Goal: Task Accomplishment & Management: Manage account settings

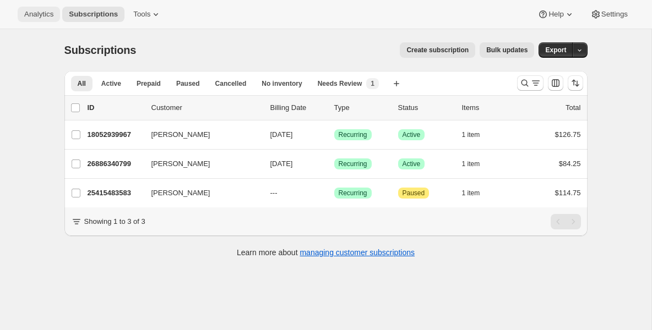
click at [49, 13] on span "Analytics" at bounding box center [38, 14] width 29 height 9
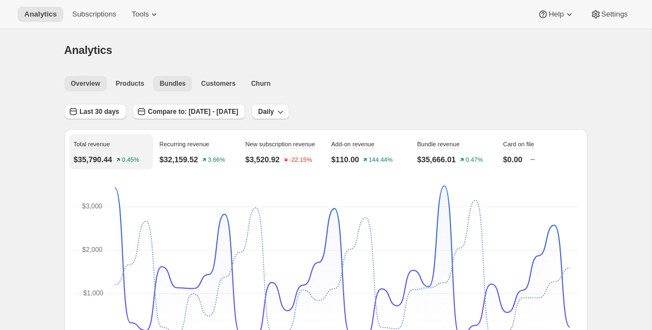
click at [180, 83] on span "Bundles" at bounding box center [173, 83] width 26 height 9
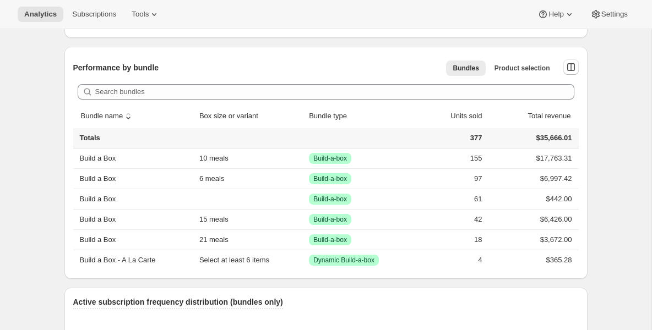
scroll to position [573, 0]
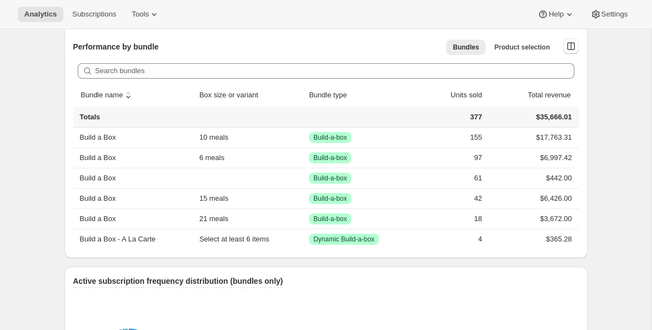
click at [45, 294] on div "Analytics. This page is ready Analytics Overview Products Bundles Customers Chu…" at bounding box center [325, 88] width 651 height 1264
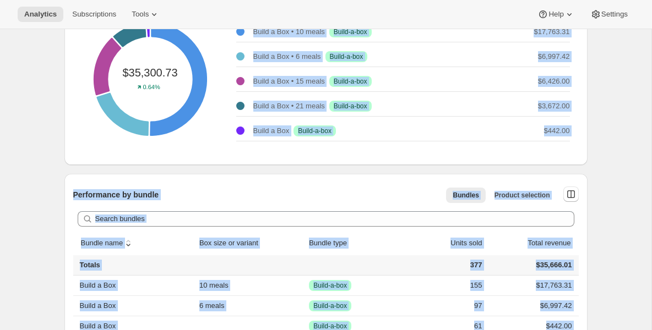
scroll to position [0, 0]
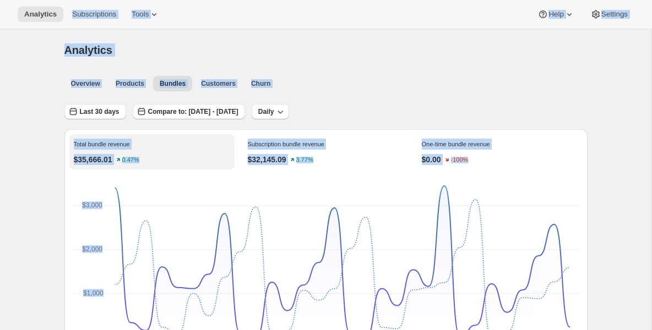
drag, startPoint x: 52, startPoint y: 256, endPoint x: 78, endPoint y: -128, distance: 384.2
click at [78, 0] on html "Analytics Subscriptions Tools Help Settings Skip to content Analytics. This pag…" at bounding box center [326, 165] width 652 height 330
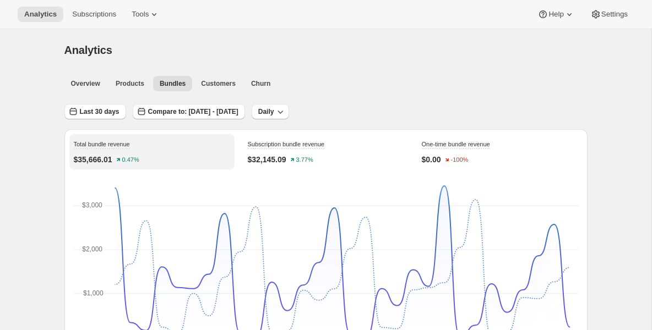
click at [105, 12] on span "Subscriptions" at bounding box center [94, 14] width 44 height 9
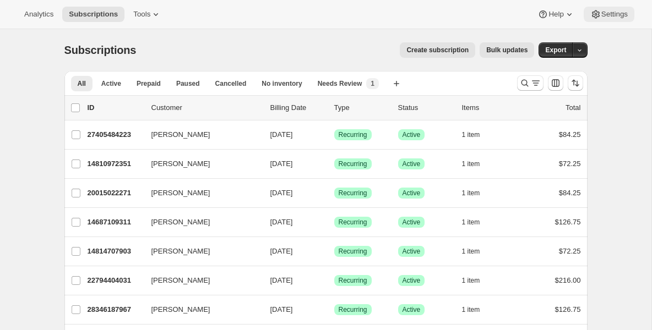
click at [604, 15] on span "Settings" at bounding box center [614, 14] width 26 height 9
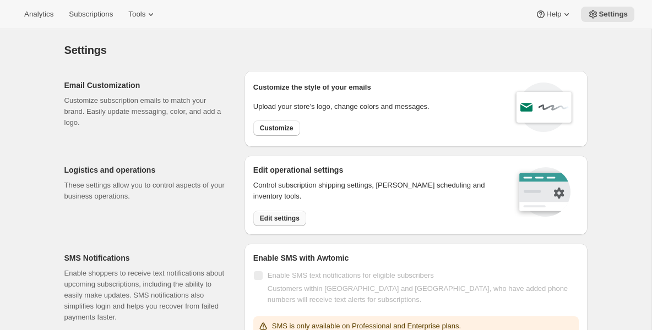
click at [286, 221] on span "Edit settings" at bounding box center [280, 218] width 40 height 9
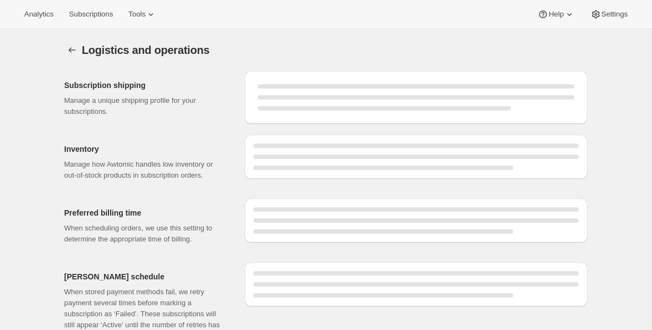
select select "DAY"
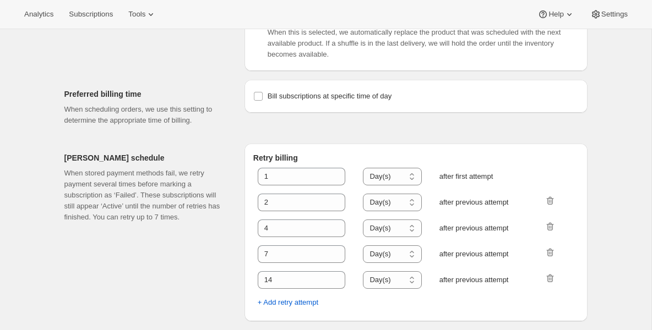
scroll to position [568, 0]
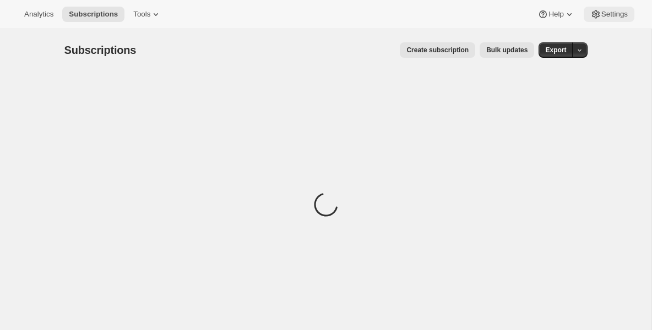
click at [611, 14] on span "Settings" at bounding box center [614, 14] width 26 height 9
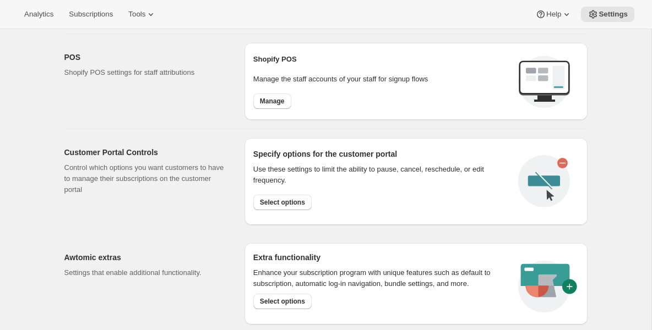
scroll to position [441, 0]
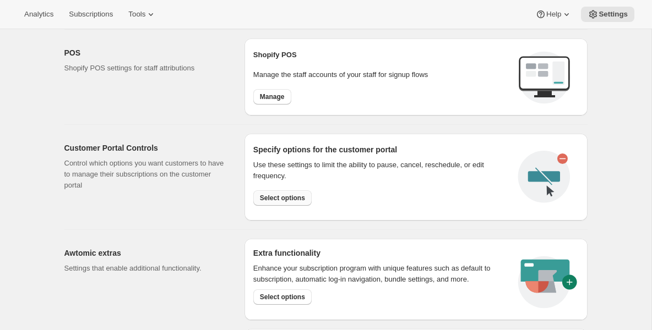
click at [281, 192] on button "Select options" at bounding box center [282, 198] width 58 height 15
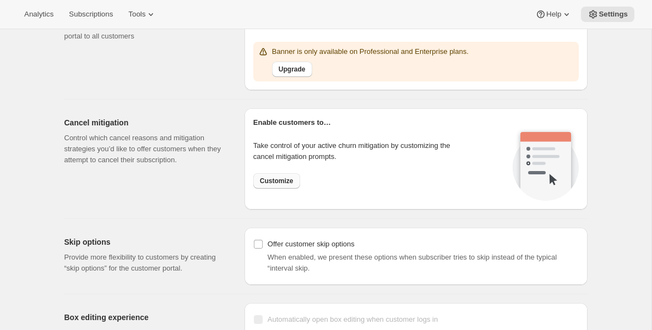
scroll to position [815, 0]
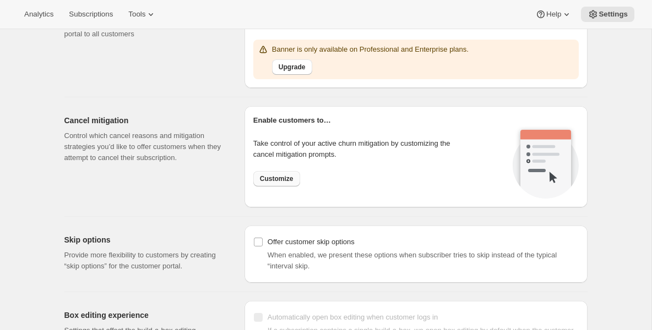
click at [269, 177] on span "Customize" at bounding box center [277, 179] width 34 height 9
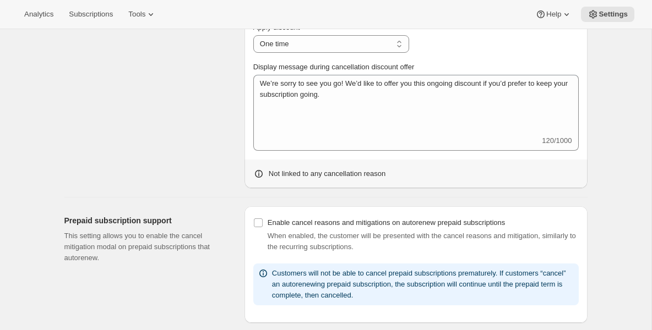
scroll to position [598, 0]
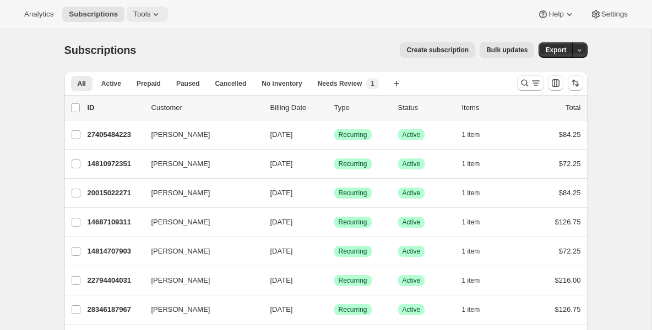
click at [157, 18] on icon at bounding box center [155, 14] width 11 height 11
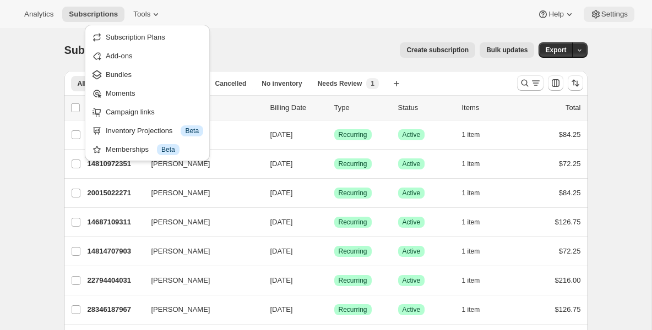
click at [618, 17] on span "Settings" at bounding box center [614, 14] width 26 height 9
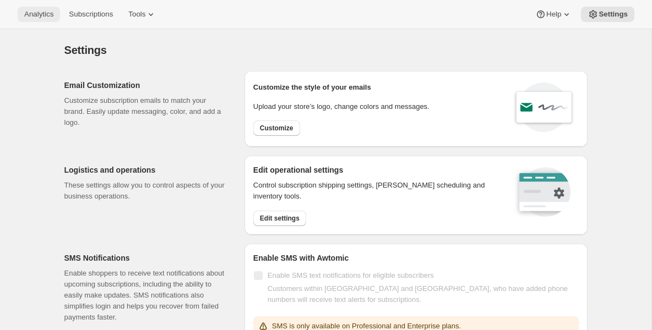
click at [36, 14] on span "Analytics" at bounding box center [38, 14] width 29 height 9
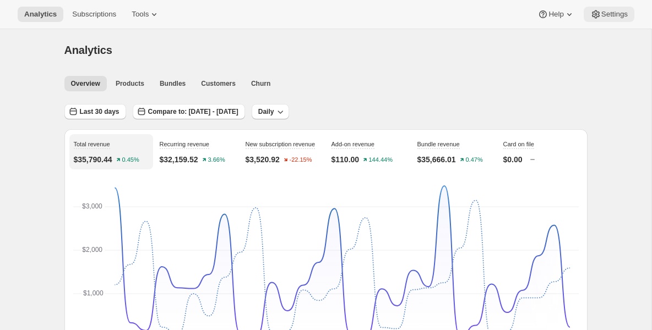
click at [601, 18] on span "Settings" at bounding box center [614, 14] width 26 height 9
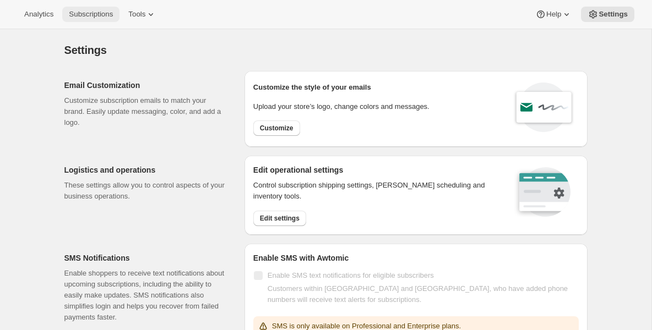
click at [113, 17] on span "Subscriptions" at bounding box center [91, 14] width 44 height 9
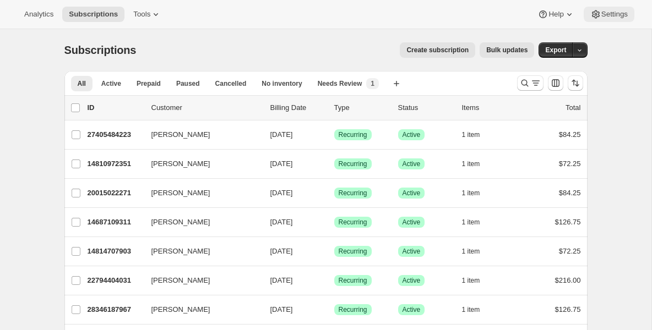
click at [608, 12] on span "Settings" at bounding box center [614, 14] width 26 height 9
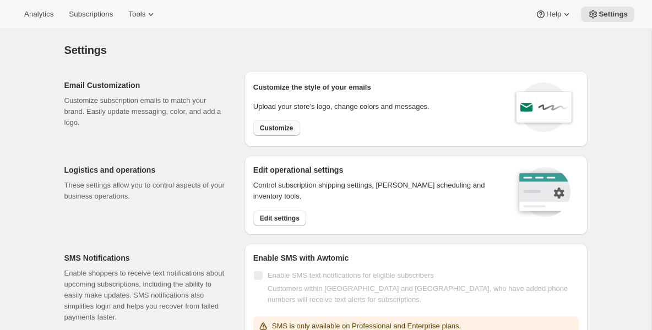
click at [283, 127] on span "Customize" at bounding box center [277, 128] width 34 height 9
select select "subscriptionMessage"
select select "5"
select select "15"
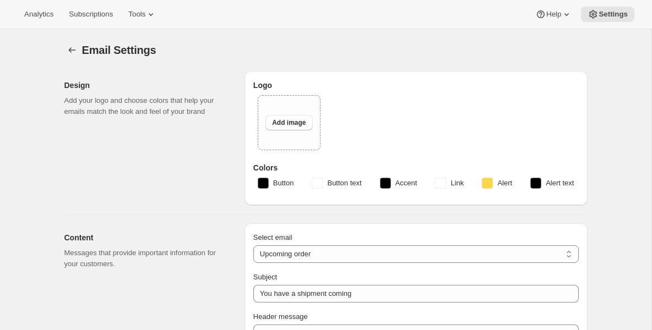
type input "SouzaFit"
click at [235, 162] on div "Design Add your logo and choose colors that help your emails match the look and…" at bounding box center [149, 138] width 171 height 134
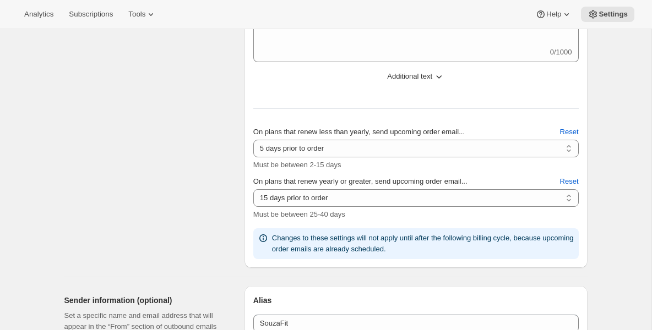
scroll to position [422, 0]
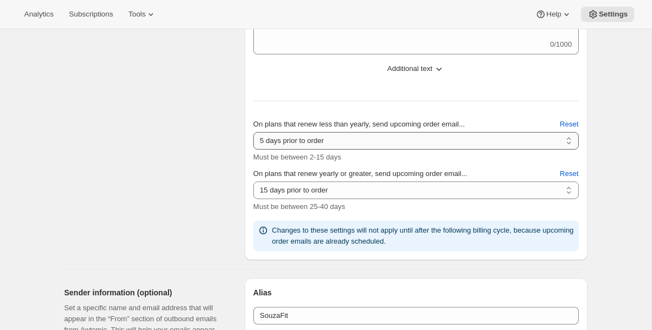
click at [568, 139] on select "2 days prior to order 3 days prior to order 4 days prior to order 5 days prior …" at bounding box center [415, 141] width 325 height 18
select select "2"
click at [253, 132] on select "2 days prior to order 3 days prior to order 4 days prior to order 5 days prior …" at bounding box center [415, 141] width 325 height 18
click at [428, 212] on div "On plans that renew less than yearly, send upcoming order email... 2 days prior…" at bounding box center [415, 167] width 325 height 169
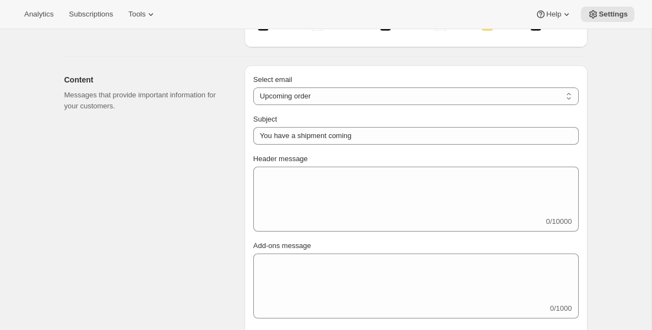
scroll to position [136, 0]
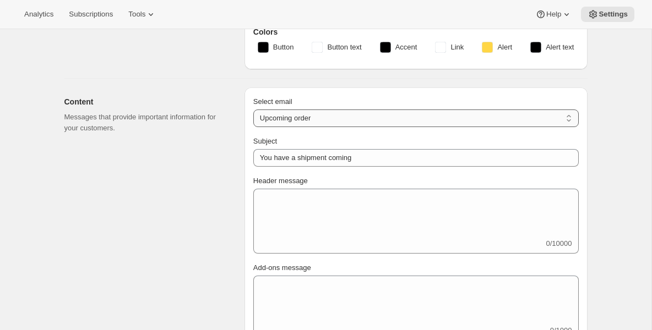
click at [374, 116] on select "New subscription Upcoming order Failed payment Delayed subscription (inventory …" at bounding box center [415, 119] width 325 height 18
click at [253, 110] on select "New subscription Upcoming order Failed payment Delayed subscription (inventory …" at bounding box center [415, 119] width 325 height 18
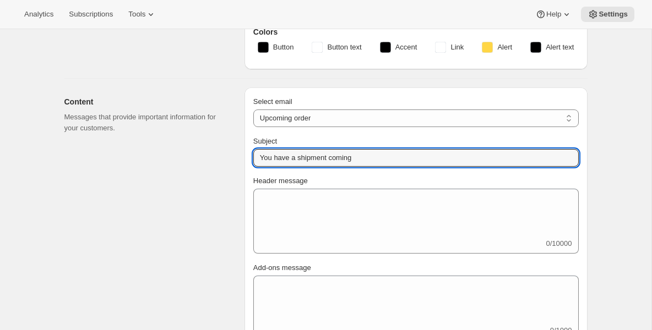
drag, startPoint x: 366, startPoint y: 160, endPoint x: 231, endPoint y: 160, distance: 134.4
click at [231, 160] on div "Content Messages that provide important information for your customers. Select …" at bounding box center [322, 313] width 532 height 468
type input "Your Subscription is Renewing in 2 Days"
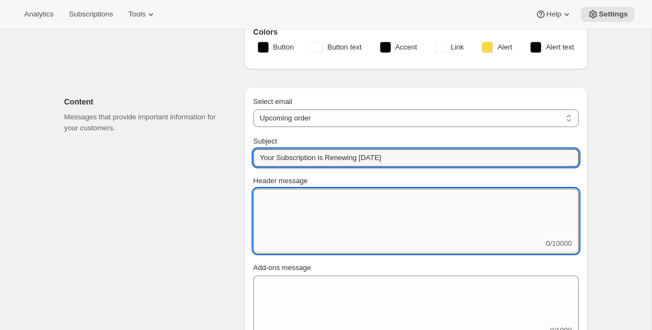
click at [298, 194] on textarea "Header message" at bounding box center [415, 214] width 325 height 50
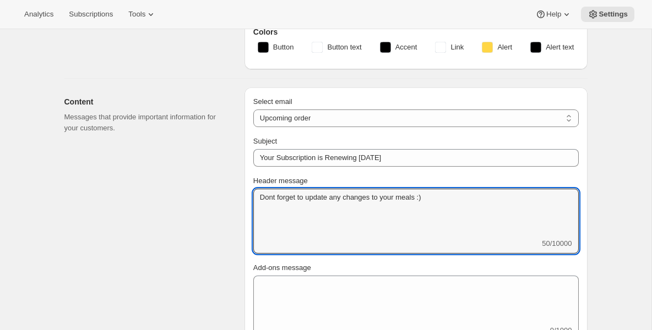
type textarea "Dont forget to update any changes to your meals :)"
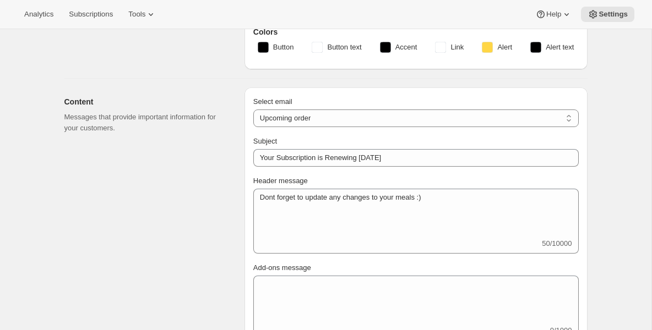
click at [236, 237] on div "Content Messages that provide important information for your customers. Select …" at bounding box center [322, 313] width 532 height 468
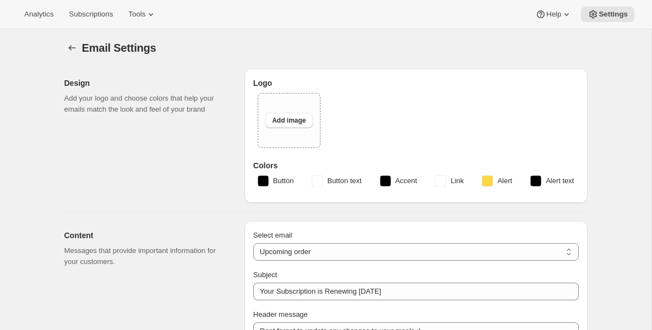
scroll to position [0, 0]
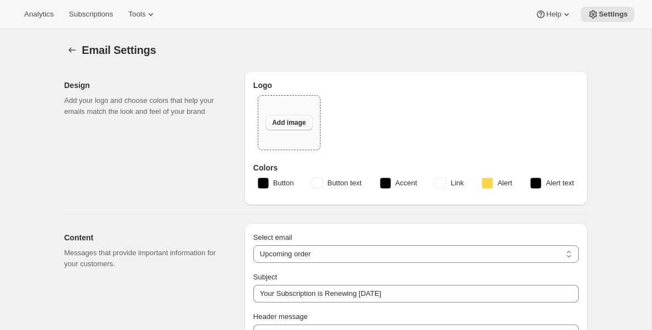
click at [274, 122] on span "Add image" at bounding box center [289, 122] width 34 height 9
type input "C:\fakepath\logo s.PNG"
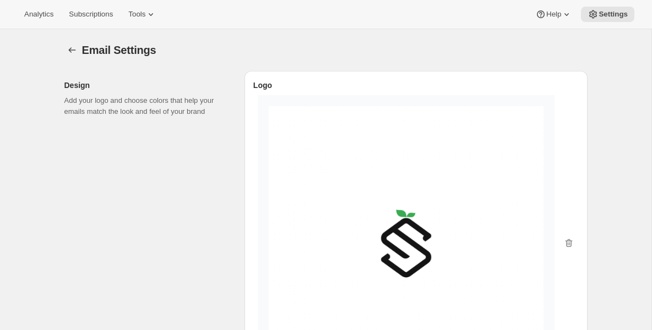
click at [227, 173] on div "Design Add your logo and choose colors that help your emails match the look and…" at bounding box center [149, 256] width 171 height 371
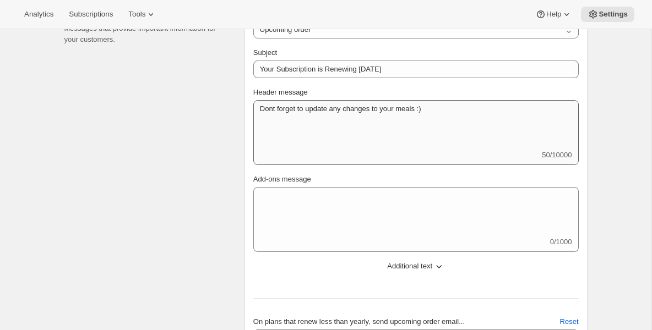
scroll to position [463, 0]
type input "Your Subscription is Renewing in 2 Days"
click at [216, 210] on div "Content Messages that provide important information for your customers." at bounding box center [149, 227] width 171 height 459
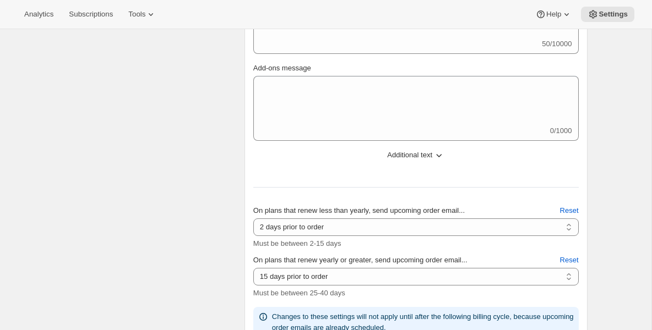
scroll to position [0, 0]
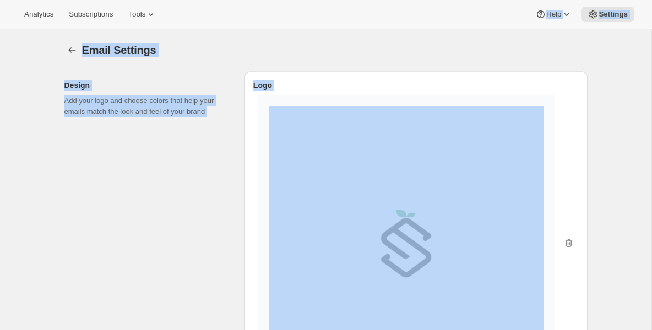
drag, startPoint x: 216, startPoint y: 207, endPoint x: 223, endPoint y: -97, distance: 303.5
click at [223, 0] on html "Analytics Subscriptions Tools Help Settings Skip to content Email Settings. Thi…" at bounding box center [326, 165] width 652 height 330
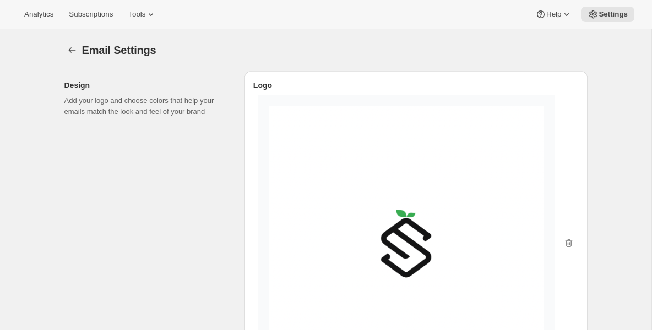
click at [205, 157] on div "Design Add your logo and choose colors that help your emails match the look and…" at bounding box center [149, 256] width 171 height 371
click at [73, 50] on icon "Settings" at bounding box center [72, 50] width 11 height 11
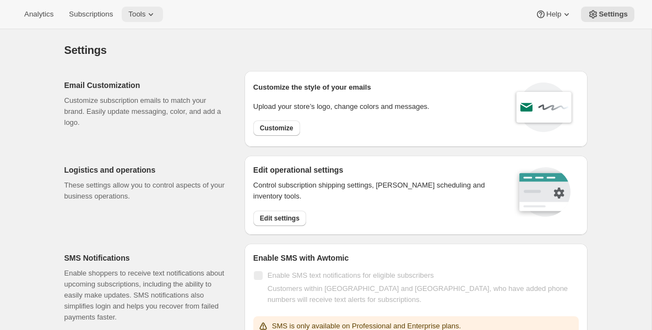
click at [163, 12] on button "Tools" at bounding box center [142, 14] width 41 height 15
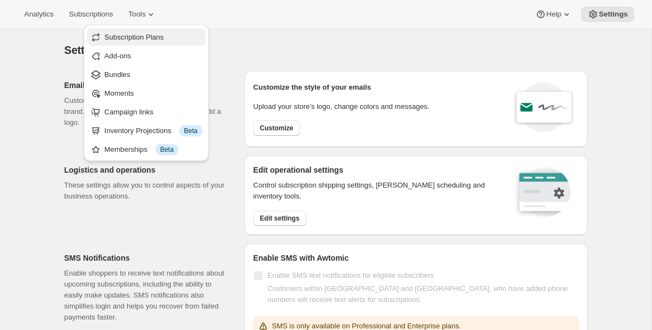
click at [123, 40] on span "Subscription Plans" at bounding box center [134, 37] width 59 height 8
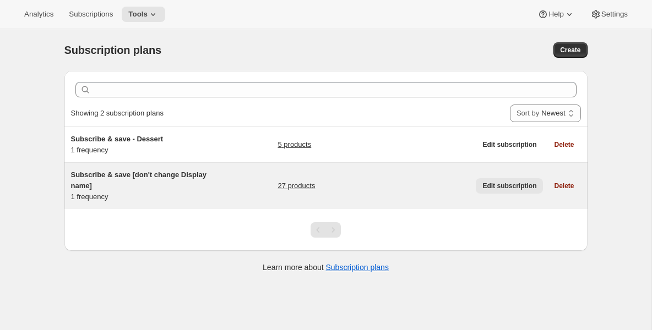
click at [501, 181] on button "Edit subscription" at bounding box center [509, 185] width 67 height 15
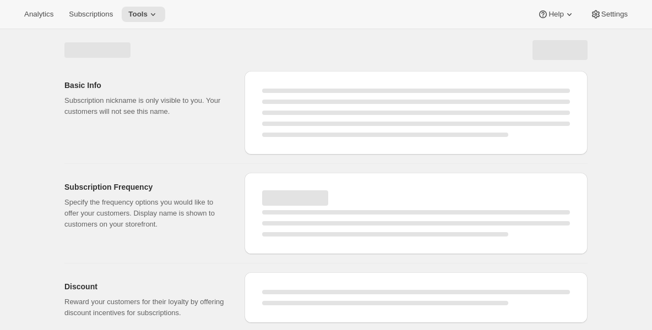
select select "WEEK"
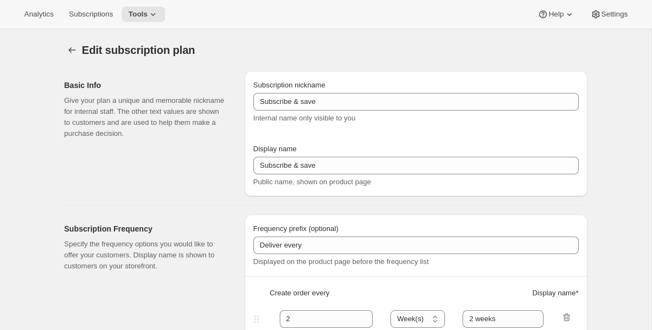
type input "Subscribe & save [don't change Display name]"
type input "Subscribe & Save 15%"
type input "Deliver Every"
type input "1"
type input "1 Weeks"
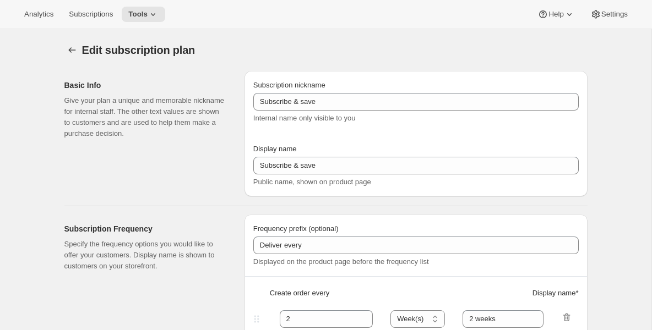
type input "15"
type input "Modify Or Cancel Anytime"
checkbox input "true"
click at [211, 176] on div "Basic Info Give your plan a unique and memorable nickname for internal staff. T…" at bounding box center [149, 134] width 171 height 126
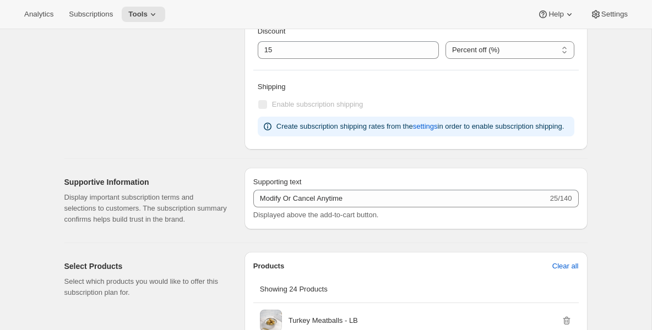
scroll to position [441, 0]
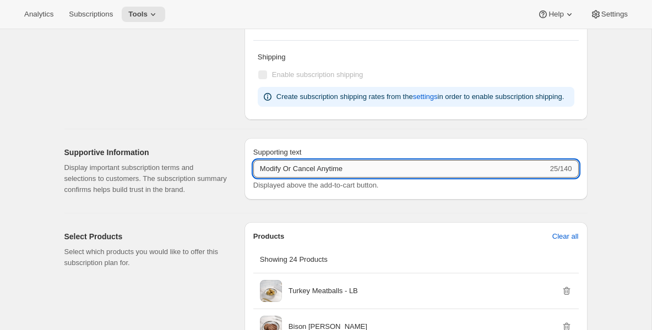
click at [304, 173] on input "Modify Or Cancel Anytime" at bounding box center [400, 169] width 295 height 18
click at [338, 178] on input "Modify Or Cancel Anytime" at bounding box center [400, 169] width 295 height 18
click at [361, 178] on input "Modify Or Cancel Anytime" at bounding box center [400, 169] width 295 height 18
click at [317, 178] on input "Modify Or Cancel Anytime" at bounding box center [400, 169] width 295 height 18
click at [321, 178] on input "Modify Or Cancel Anytime" at bounding box center [400, 169] width 295 height 18
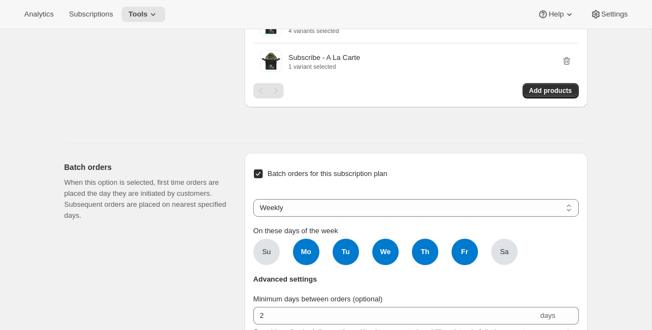
scroll to position [1498, 0]
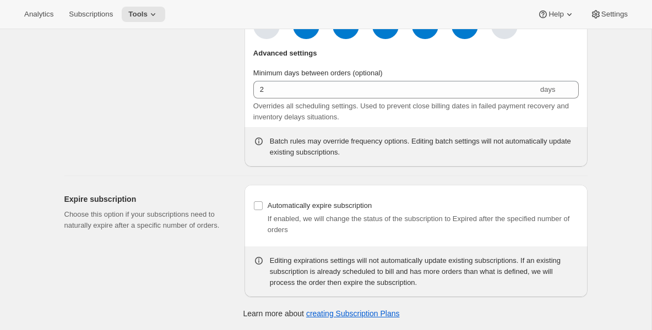
scroll to position [1742, 0]
drag, startPoint x: 155, startPoint y: 158, endPoint x: 150, endPoint y: 34, distance: 124.0
click at [150, 34] on div "Batch orders When this option is selected, first time orders are placed the day…" at bounding box center [149, 47] width 171 height 240
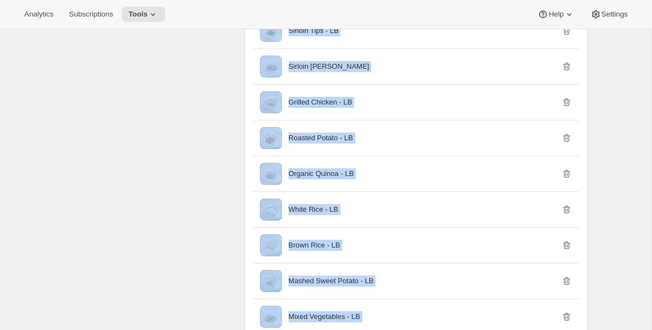
drag, startPoint x: 200, startPoint y: 153, endPoint x: 205, endPoint y: -36, distance: 189.0
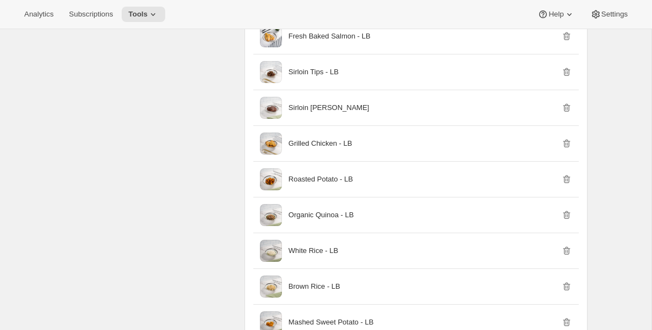
drag, startPoint x: 218, startPoint y: 142, endPoint x: 217, endPoint y: -55, distance: 196.1
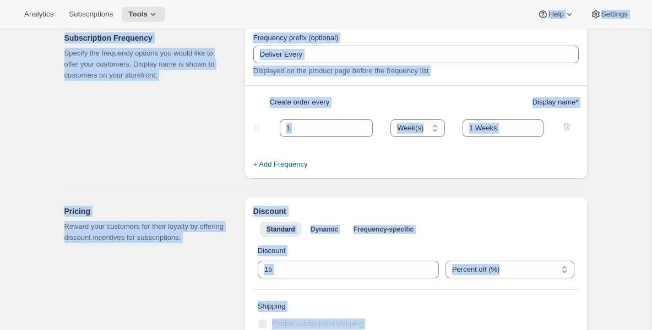
scroll to position [0, 0]
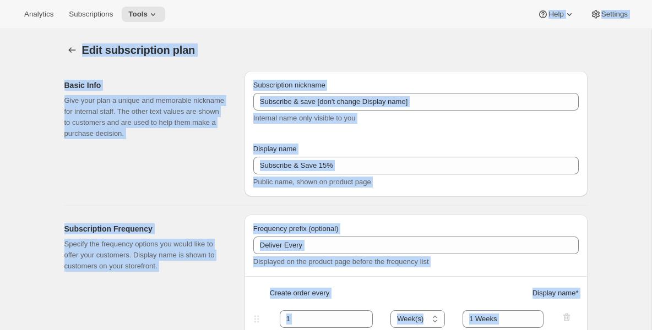
drag, startPoint x: 197, startPoint y: 121, endPoint x: 218, endPoint y: -128, distance: 249.3
click at [218, 0] on html "Analytics Subscriptions Tools Help Settings Skip to content Edit subscription p…" at bounding box center [326, 165] width 652 height 330
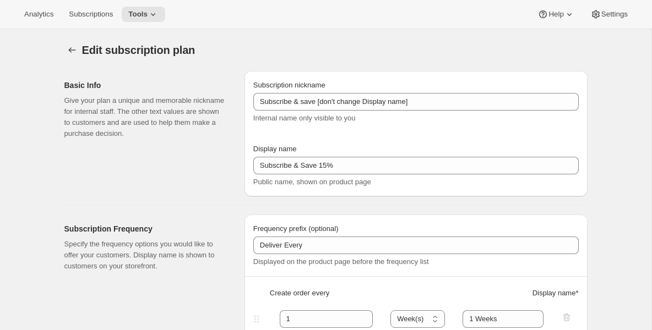
click at [213, 178] on div "Basic Info Give your plan a unique and memorable nickname for internal staff. T…" at bounding box center [149, 134] width 171 height 126
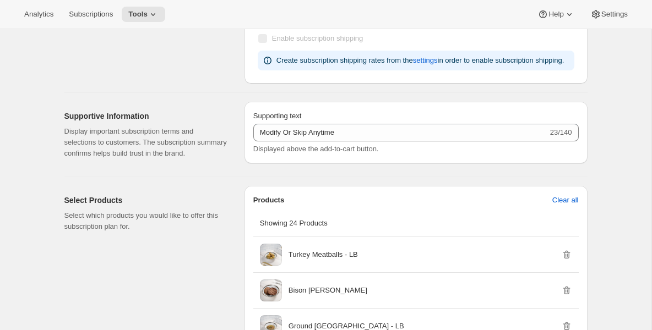
scroll to position [529, 0]
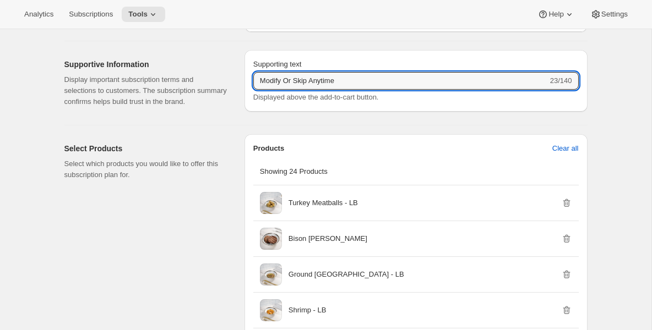
drag, startPoint x: 354, startPoint y: 90, endPoint x: 218, endPoint y: 88, distance: 135.5
click at [218, 88] on div "Supportive Information Display important subscription terms and selections to c…" at bounding box center [322, 78] width 532 height 75
click at [357, 90] on input "Modify Or Skip Anytime" at bounding box center [400, 81] width 295 height 18
drag, startPoint x: 350, startPoint y: 93, endPoint x: 339, endPoint y: 93, distance: 11.0
click at [339, 90] on input "Modify Or Skip Anytime" at bounding box center [400, 81] width 295 height 18
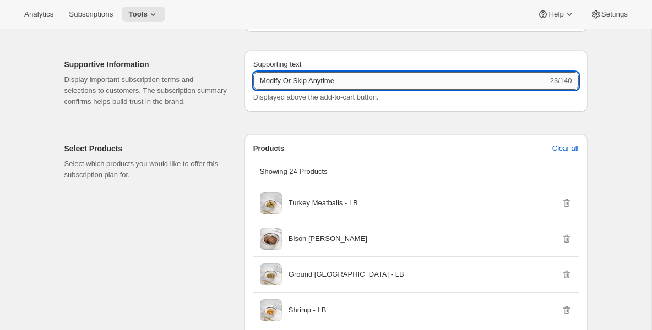
click at [311, 90] on input "Modify Or Skip Anytime" at bounding box center [400, 81] width 295 height 18
click at [383, 90] on input "Modify Or Cancel Anytime" at bounding box center [400, 81] width 295 height 18
click at [351, 89] on input "Modify Or Cancel Anytime [2 weeks commitment]" at bounding box center [400, 81] width 295 height 18
type input "Modify Or Cancel Anytime [min. 2 weeks commitment]"
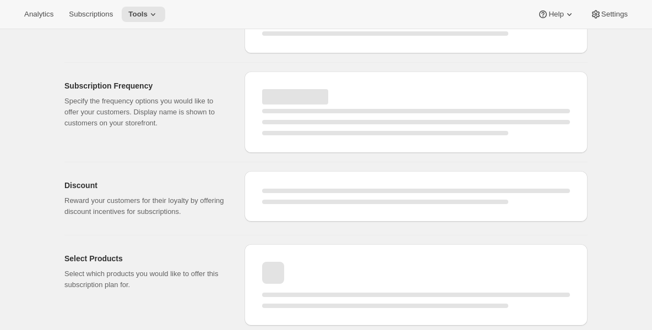
select select "WEEK"
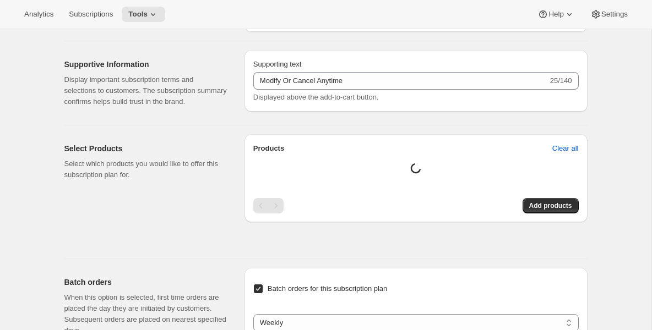
type input "Modify Or Cancel Anytime [min. 2 weeks commitment]"
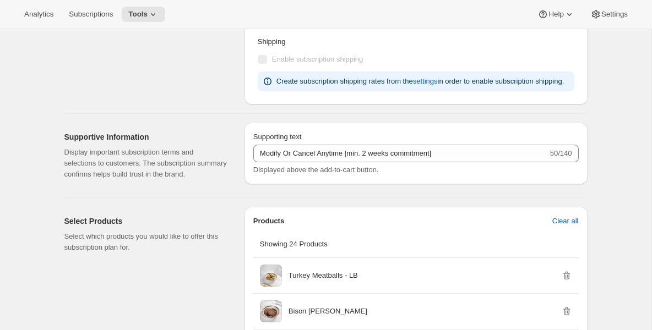
click at [316, 143] on div "Supporting text" at bounding box center [415, 137] width 325 height 11
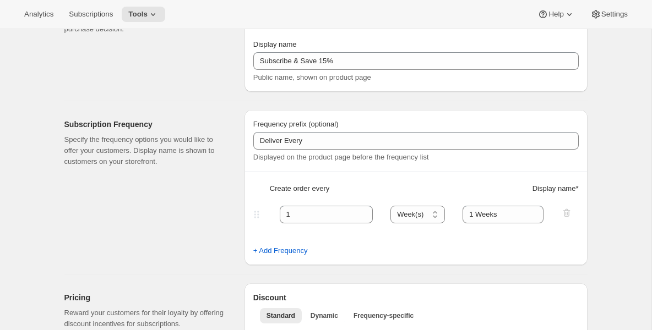
scroll to position [176, 0]
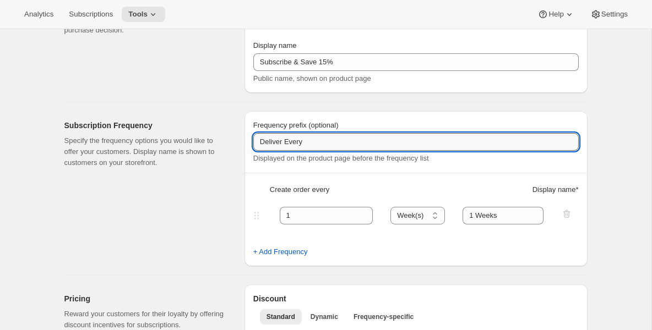
drag, startPoint x: 286, startPoint y: 144, endPoint x: 330, endPoint y: 139, distance: 44.9
click at [330, 143] on input "Deliver Every" at bounding box center [415, 142] width 325 height 18
drag, startPoint x: 324, startPoint y: 137, endPoint x: 213, endPoint y: 136, distance: 111.3
click at [213, 136] on div "Subscription Frequency Specify the frequency options you would like to offer yo…" at bounding box center [322, 184] width 532 height 164
type input "Weekly Delivery"
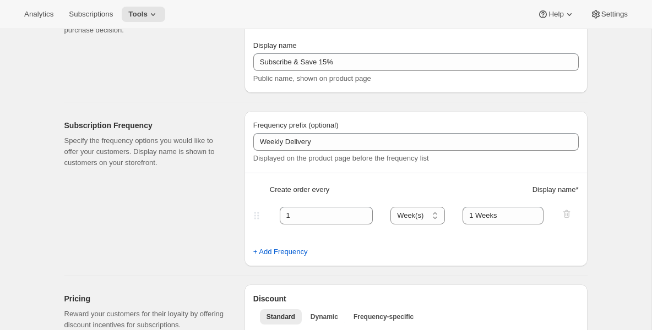
click at [297, 117] on div "Frequency prefix (optional) Weekly Delivery Displayed on the product page befor…" at bounding box center [416, 188] width 343 height 155
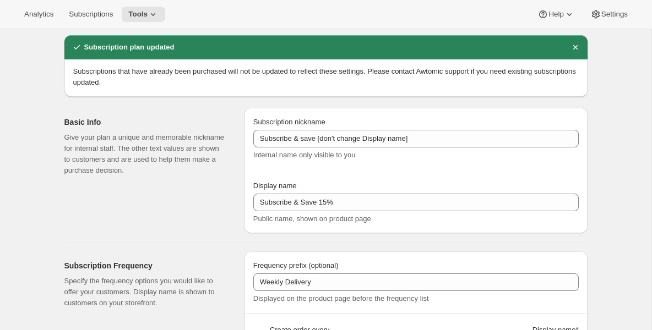
scroll to position [22, 0]
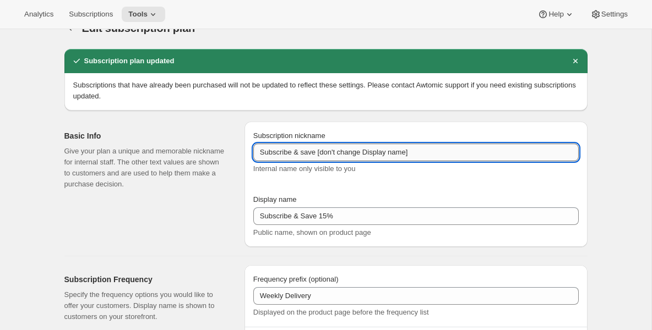
click at [306, 151] on input "Subscribe & save [don't change Display name]" at bounding box center [415, 153] width 325 height 18
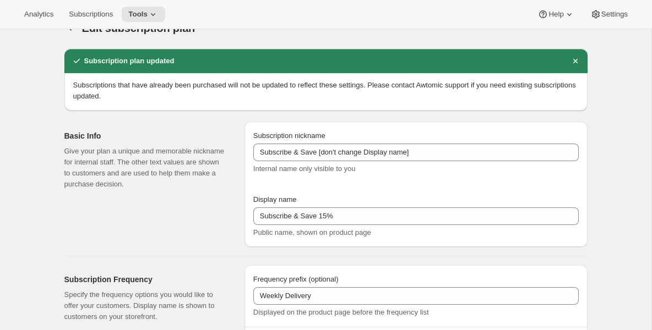
click at [424, 194] on div "Display name" at bounding box center [415, 199] width 325 height 11
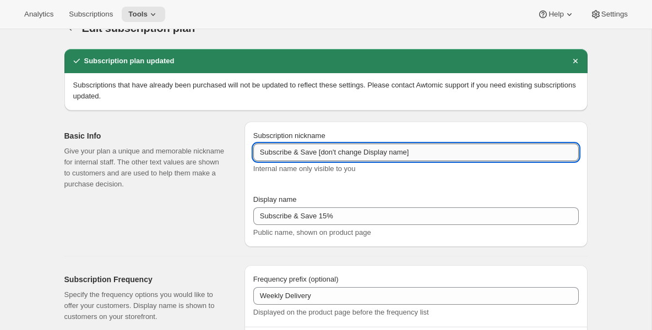
click at [321, 153] on input "Subscribe & Save [don't change Display name]" at bounding box center [415, 153] width 325 height 18
type input "Subscribe & Save 15% [don't change Display name]"
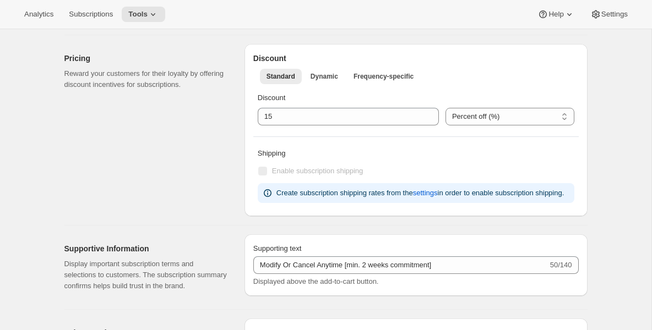
scroll to position [419, 0]
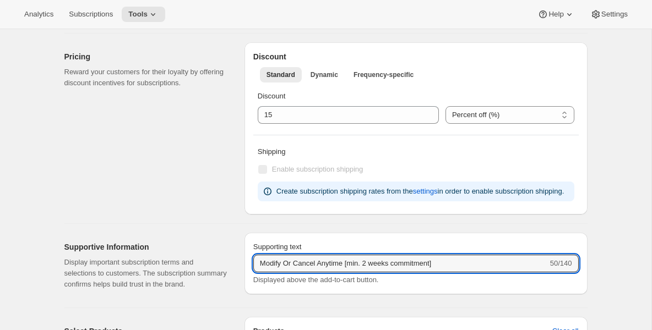
drag, startPoint x: 453, startPoint y: 275, endPoint x: 192, endPoint y: 260, distance: 262.0
click at [192, 262] on div "Supportive Information Display important subscription terms and selections to c…" at bounding box center [322, 261] width 532 height 75
click at [329, 273] on input "Modify Or Cancel Anytime [min. 2 weeks commitment]" at bounding box center [400, 264] width 295 height 18
drag, startPoint x: 296, startPoint y: 274, endPoint x: 231, endPoint y: 275, distance: 64.4
click at [231, 274] on div "Supportive Information Display important subscription terms and selections to c…" at bounding box center [322, 261] width 532 height 75
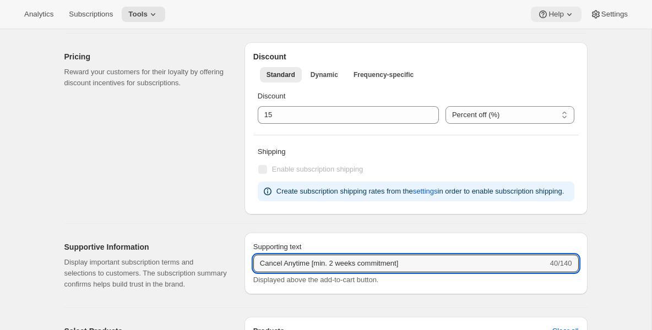
type input "Cancel Anytime [min. 2 weeks commitment]"
click at [308, 273] on input "Cancel Anytime [min. 2 weeks commitment]" at bounding box center [400, 264] width 295 height 18
drag, startPoint x: 417, startPoint y: 277, endPoint x: 217, endPoint y: 269, distance: 200.6
click at [217, 269] on div "Supportive Information Display important subscription terms and selections to c…" at bounding box center [322, 261] width 532 height 75
paste input "Minimum 2-week commitment for all subscriptions. You can pause, skip, or cancel…"
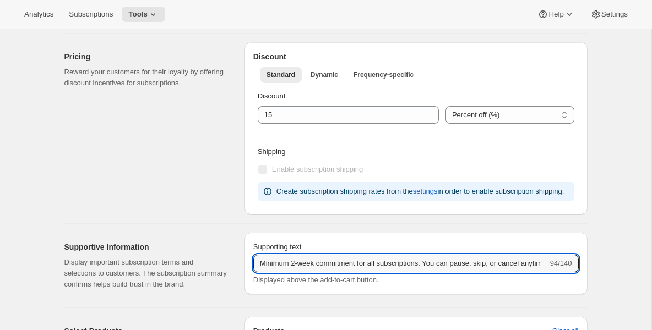
scroll to position [0, 45]
type input "Minimum 2-week commitment for all subscriptions. You can pause, skip, or cancel…"
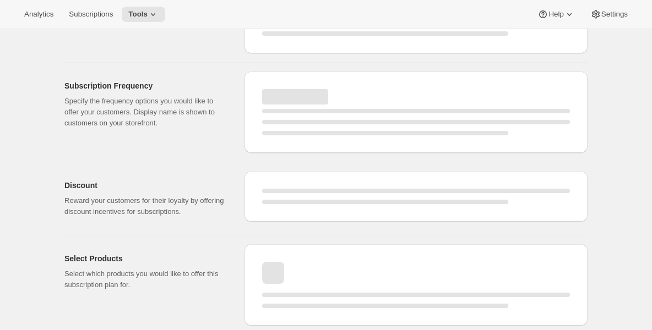
scroll to position [419, 0]
select select "WEEK"
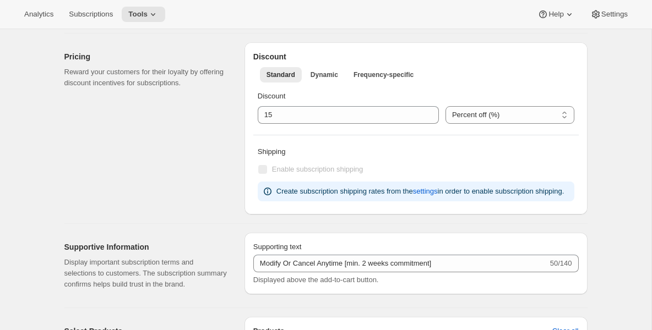
type input "Subscribe & Save 15% [don't change Display name]"
type input "Weekly Delivery"
type input "Minimum 2-week commitment for all subscriptions. You can pause, skip, or cancel…"
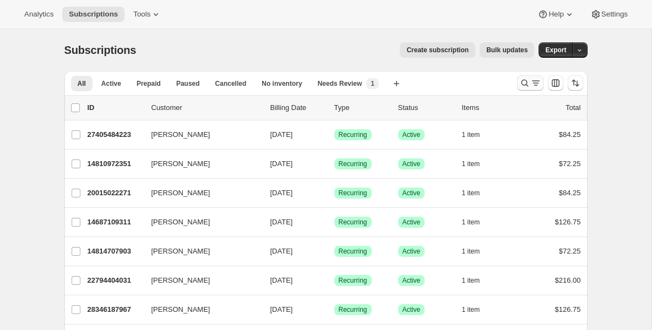
click at [522, 82] on icon "Search and filter results" at bounding box center [524, 83] width 11 height 11
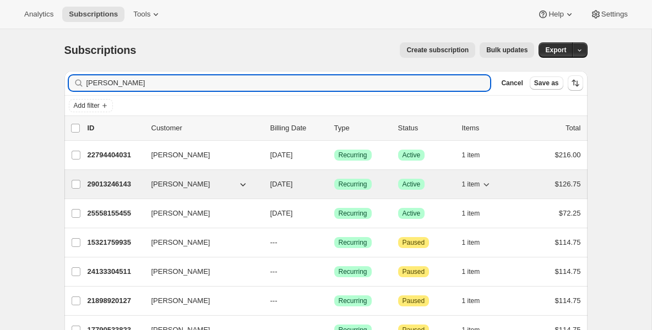
type input "[PERSON_NAME]"
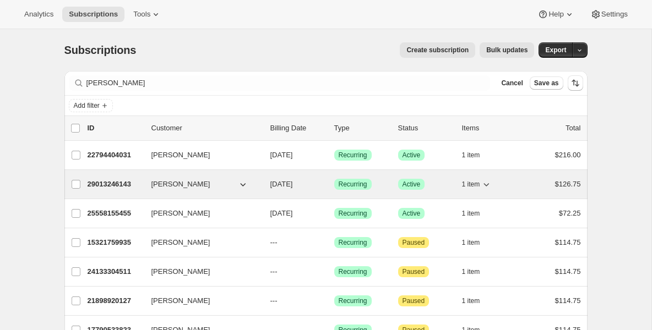
click at [101, 186] on p "29013246143" at bounding box center [115, 184] width 55 height 11
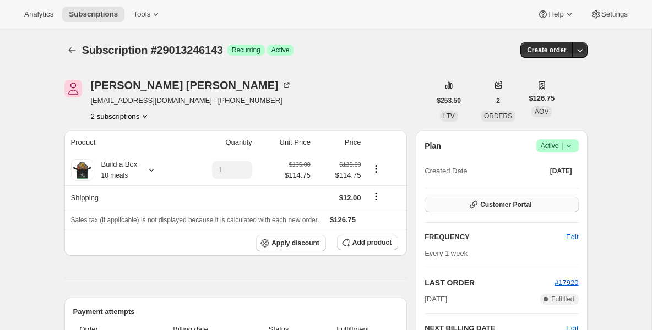
click at [530, 200] on button "Customer Portal" at bounding box center [502, 204] width 154 height 15
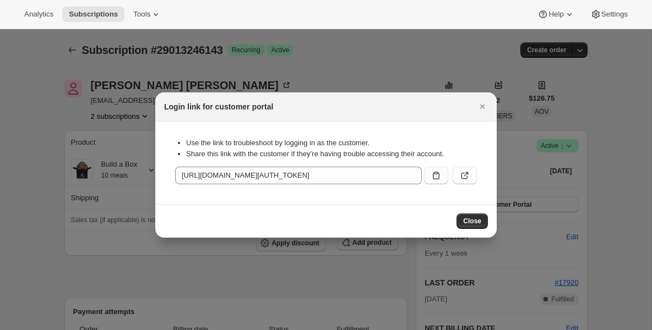
click at [435, 177] on icon ":rcb:" at bounding box center [436, 175] width 11 height 11
